Goal: Task Accomplishment & Management: Manage account settings

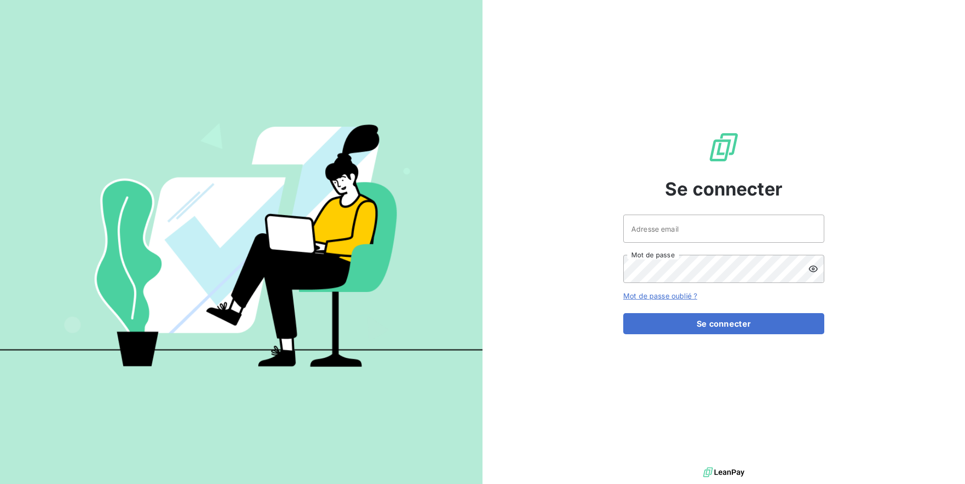
click at [767, 213] on div "Se connecter Adresse email Mot de passe Mot de passe oublié ? Se connecter" at bounding box center [723, 232] width 201 height 465
click at [750, 233] on input "Adresse email" at bounding box center [723, 229] width 201 height 28
type input "admin@kiloutou"
click at [623, 313] on button "Se connecter" at bounding box center [723, 323] width 201 height 21
